Goal: Task Accomplishment & Management: Use online tool/utility

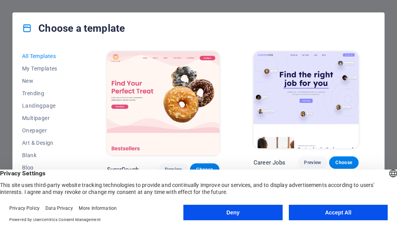
click at [336, 213] on button "Accept All" at bounding box center [337, 212] width 99 height 15
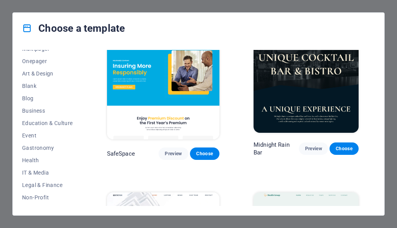
scroll to position [1433, 0]
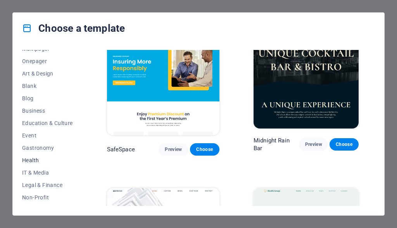
click at [29, 159] on span "Health" at bounding box center [47, 160] width 51 height 6
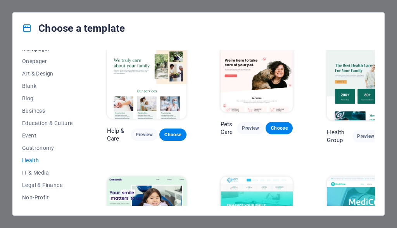
scroll to position [0, 0]
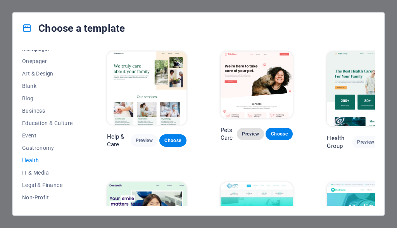
click at [245, 134] on span "Preview" at bounding box center [250, 134] width 15 height 6
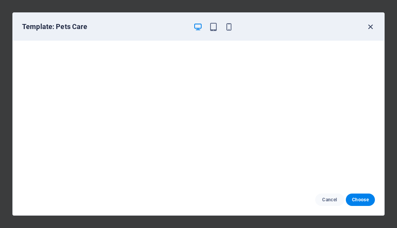
click at [370, 28] on icon "button" at bounding box center [370, 26] width 9 height 9
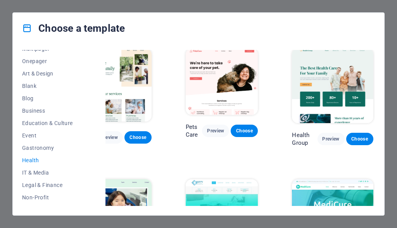
scroll to position [0, 38]
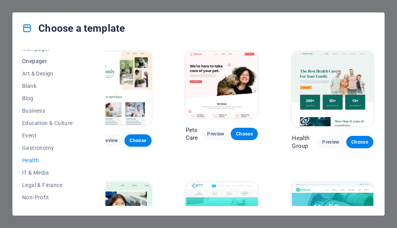
click at [29, 63] on span "Onepager" at bounding box center [47, 61] width 51 height 6
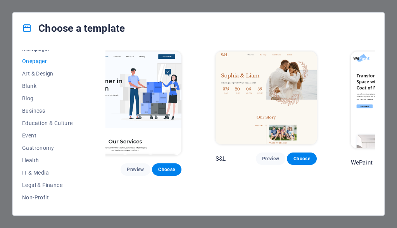
scroll to position [0, 0]
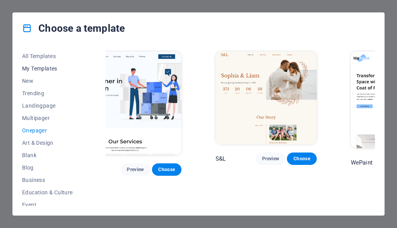
click at [38, 65] on button "My Templates" at bounding box center [47, 68] width 51 height 12
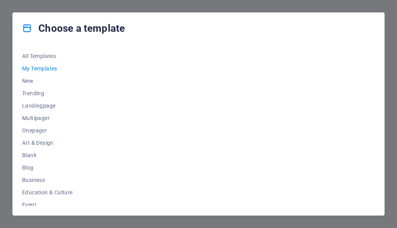
scroll to position [0, 5]
click at [28, 80] on span "New" at bounding box center [47, 81] width 51 height 6
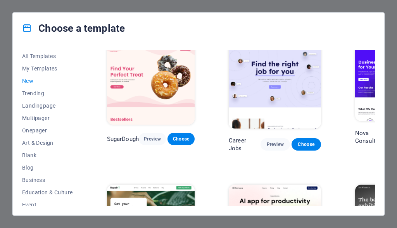
scroll to position [0, 0]
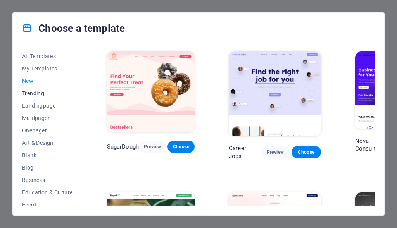
click at [36, 94] on span "Trending" at bounding box center [47, 93] width 51 height 6
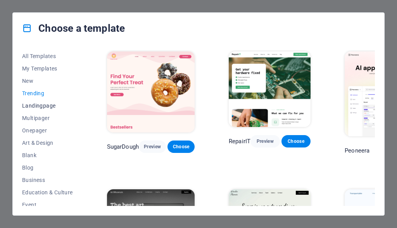
click at [29, 103] on span "Landingpage" at bounding box center [47, 106] width 51 height 6
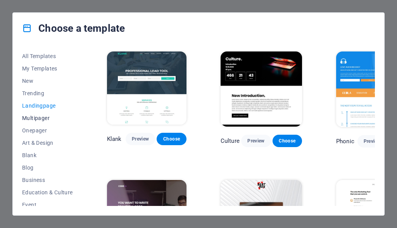
click at [36, 120] on span "Multipager" at bounding box center [47, 118] width 51 height 6
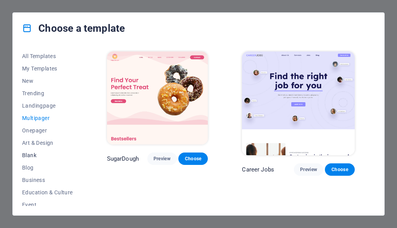
click at [25, 155] on span "Blank" at bounding box center [47, 155] width 51 height 6
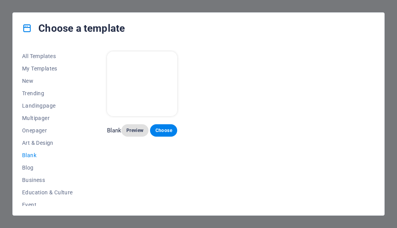
click at [136, 132] on span "Preview" at bounding box center [134, 130] width 15 height 6
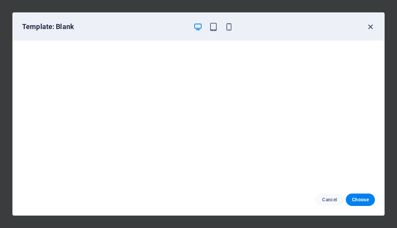
click at [370, 28] on icon "button" at bounding box center [370, 26] width 9 height 9
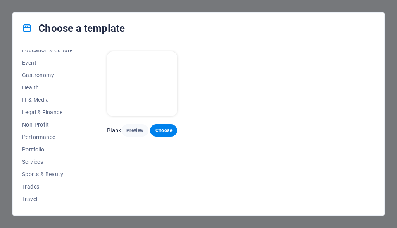
scroll to position [154, 0]
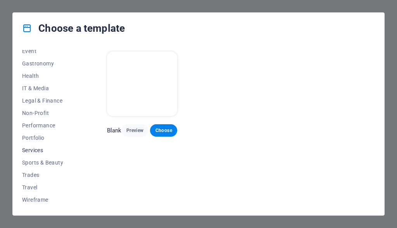
click at [36, 149] on span "Services" at bounding box center [47, 150] width 51 height 6
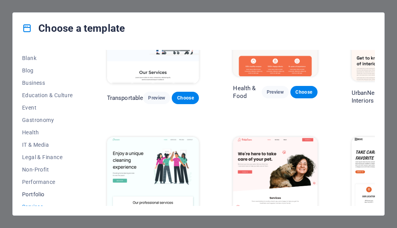
scroll to position [0, 0]
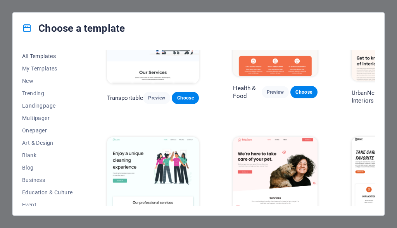
click at [31, 55] on span "All Templates" at bounding box center [47, 56] width 51 height 6
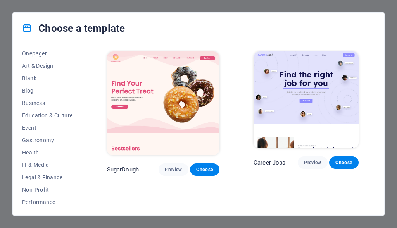
scroll to position [100, 0]
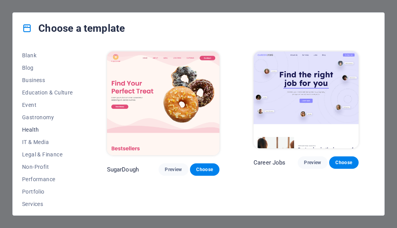
click at [31, 127] on span "Health" at bounding box center [47, 130] width 51 height 6
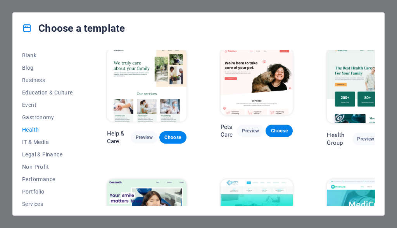
scroll to position [0, 0]
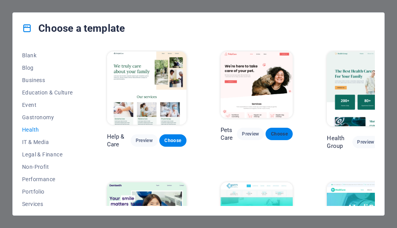
click at [283, 134] on span "Choose" at bounding box center [278, 134] width 15 height 6
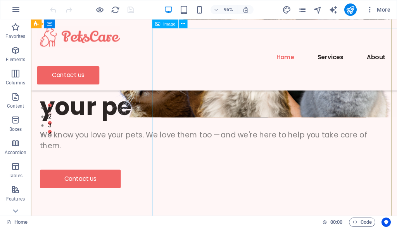
scroll to position [77, 0]
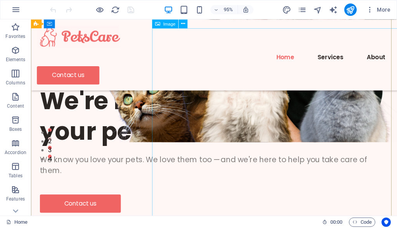
click at [336, 95] on figure at bounding box center [299, 37] width 271 height 223
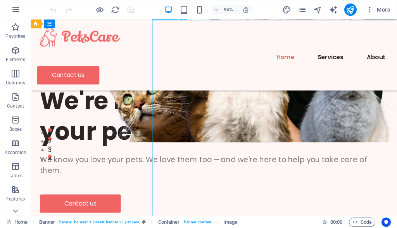
scroll to position [116, 0]
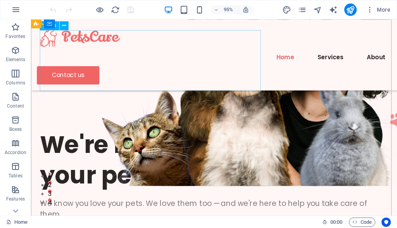
scroll to position [77, 0]
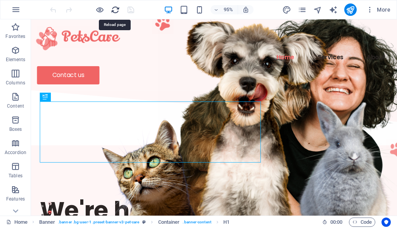
click at [117, 10] on icon "reload" at bounding box center [115, 9] width 9 height 9
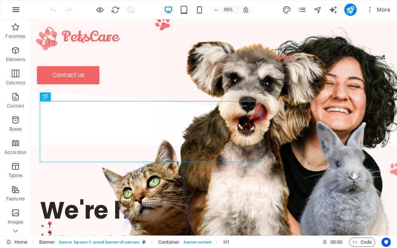
click at [19, 10] on icon "button" at bounding box center [15, 9] width 9 height 9
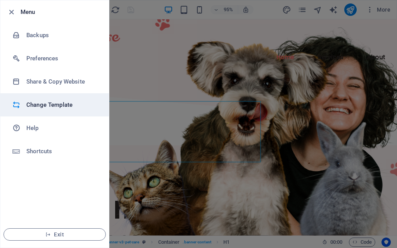
click at [36, 102] on h6 "Change Template" at bounding box center [62, 104] width 72 height 9
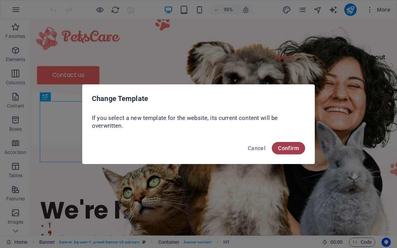
click at [280, 146] on span "Confirm" at bounding box center [288, 148] width 21 height 6
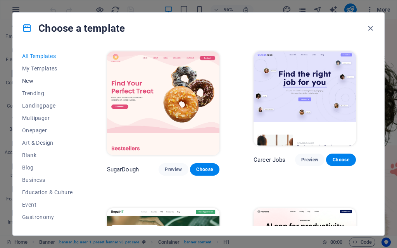
click at [29, 81] on span "New" at bounding box center [47, 81] width 51 height 6
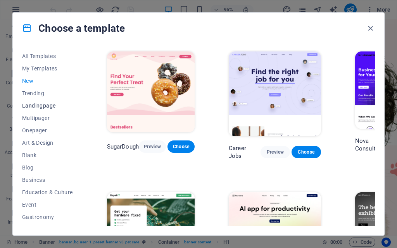
click at [35, 104] on span "Landingpage" at bounding box center [47, 106] width 51 height 6
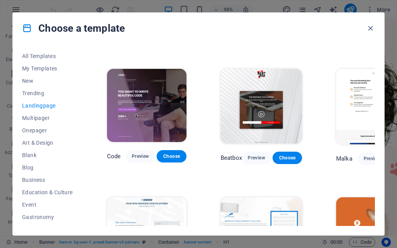
scroll to position [116, 0]
